Goal: Transaction & Acquisition: Purchase product/service

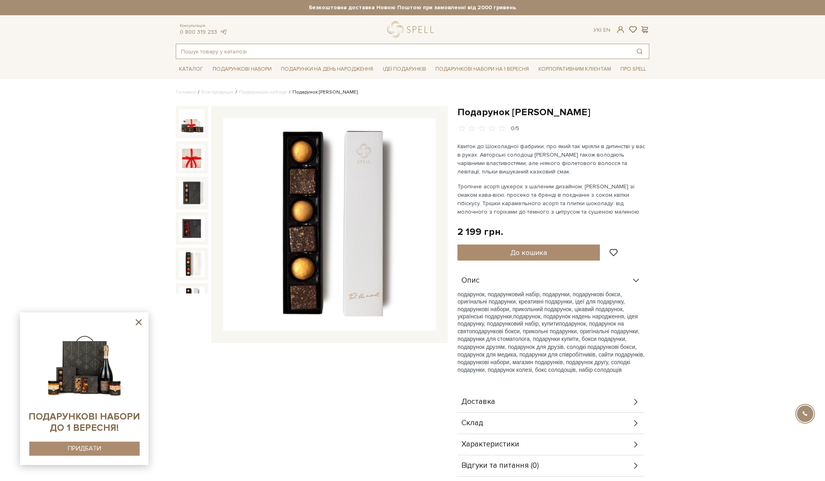
click at [249, 52] on input "text" at bounding box center [403, 51] width 454 height 14
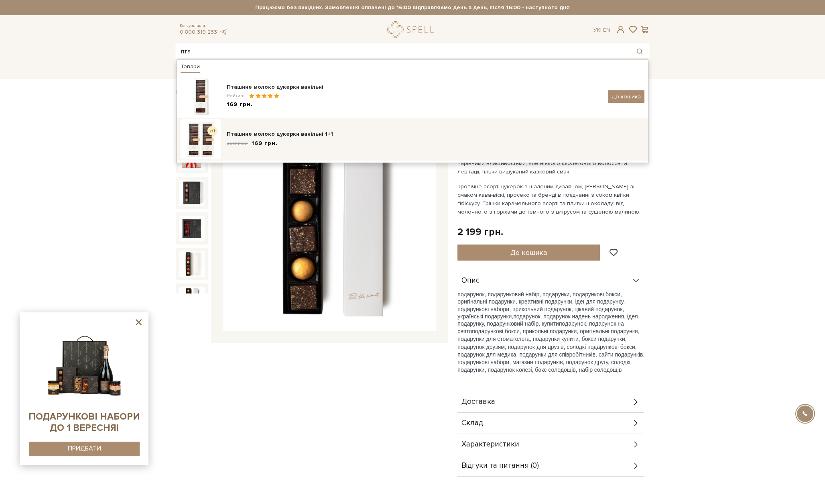
type input "пта"
click at [270, 142] on span "169 грн." at bounding box center [265, 143] width 26 height 8
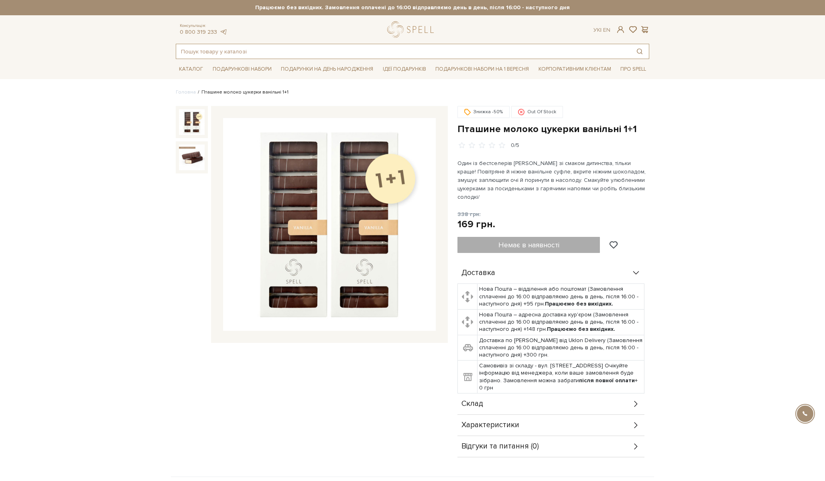
click at [240, 47] on input "text" at bounding box center [403, 51] width 454 height 14
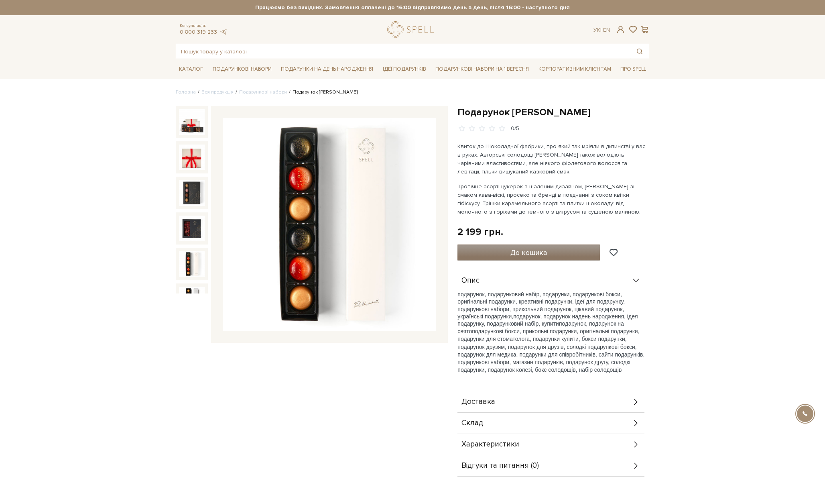
click at [526, 251] on span "До кошика" at bounding box center [528, 252] width 37 height 9
click at [285, 49] on div at bounding box center [412, 240] width 825 height 481
click at [285, 49] on input "text" at bounding box center [403, 51] width 454 height 14
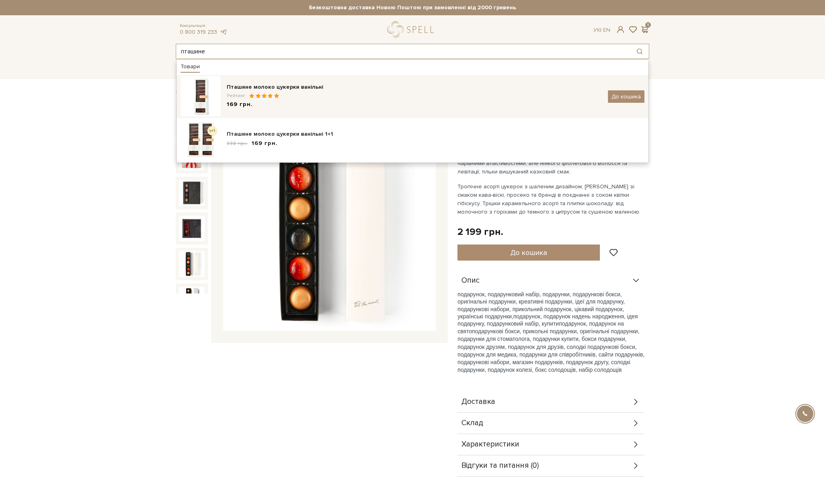
type input "пташине"
click at [300, 87] on div "Пташине молоко цукерки ванільні" at bounding box center [414, 87] width 375 height 8
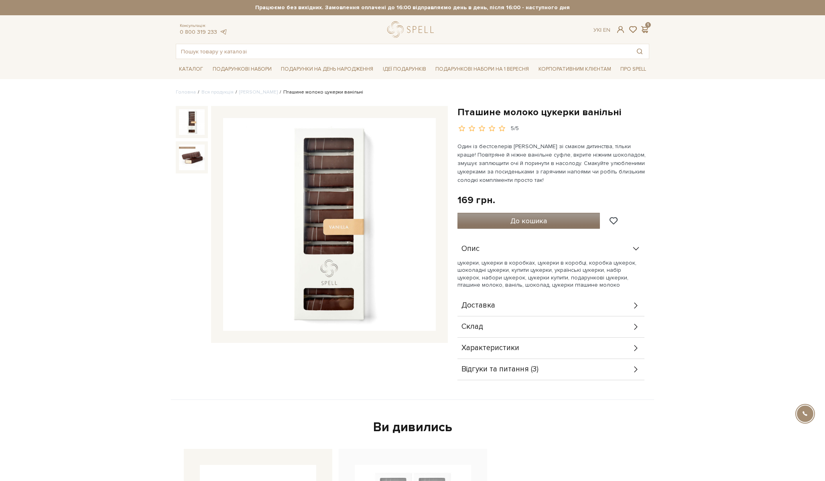
click at [495, 221] on button "До кошика" at bounding box center [528, 221] width 142 height 16
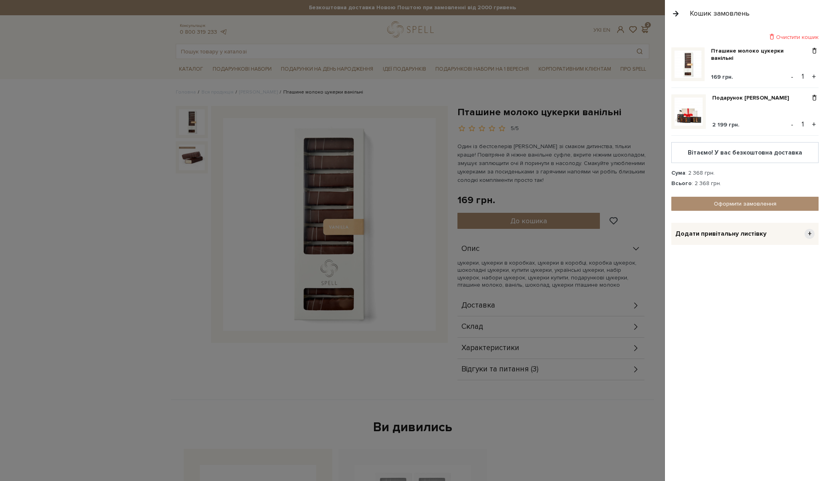
click at [793, 37] on div "Очистити кошик" at bounding box center [744, 37] width 147 height 8
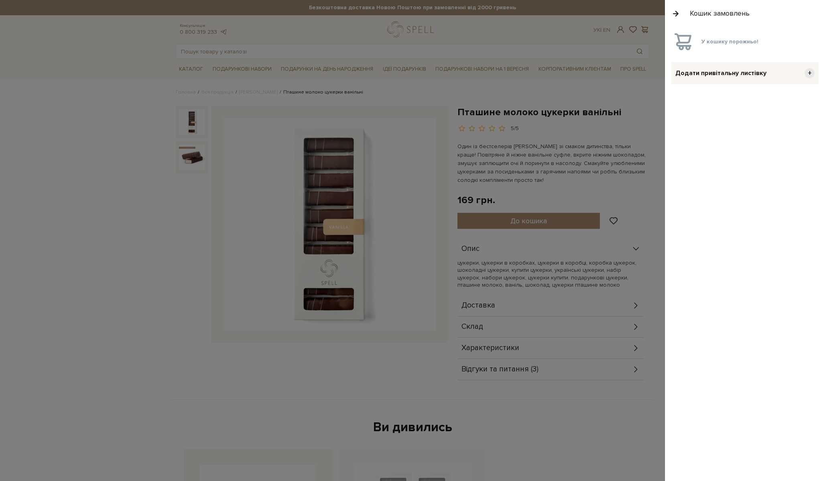
click at [602, 161] on div at bounding box center [412, 240] width 825 height 481
